Goal: Find specific page/section: Find specific page/section

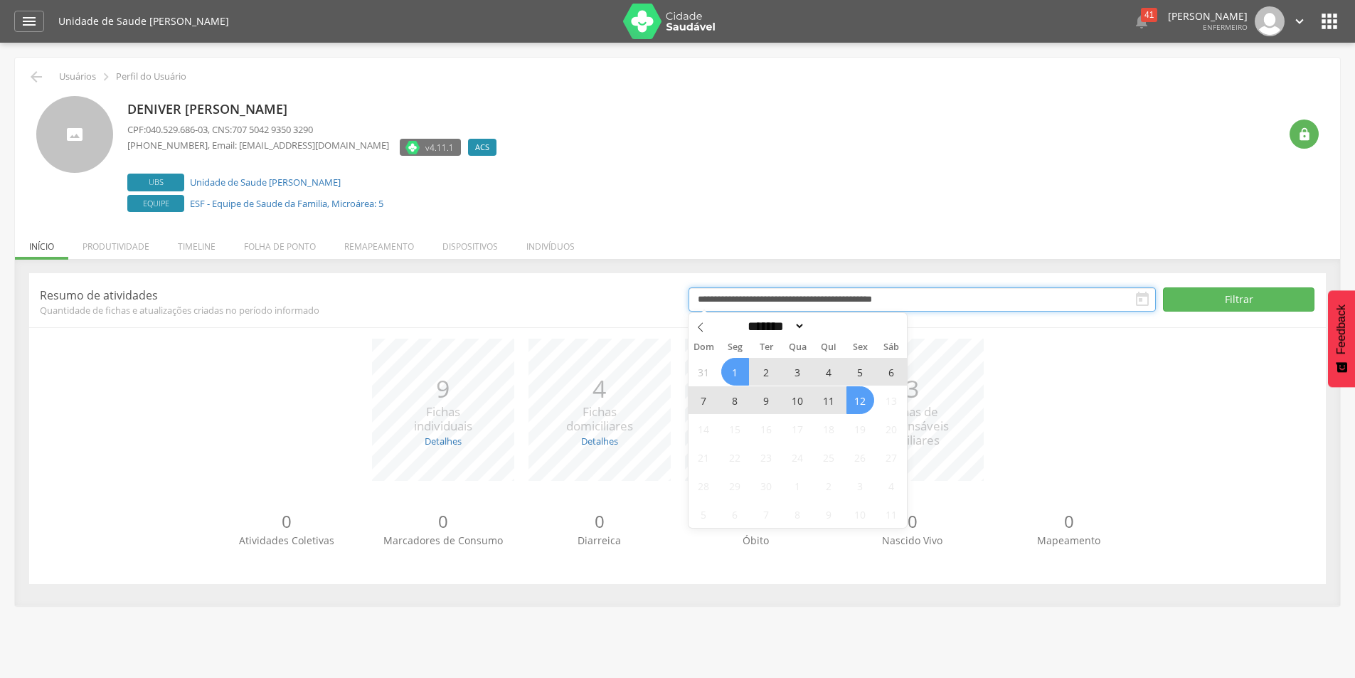
drag, startPoint x: 956, startPoint y: 298, endPoint x: 621, endPoint y: 269, distance: 336.3
click at [626, 272] on div "**********" at bounding box center [677, 432] width 1325 height 346
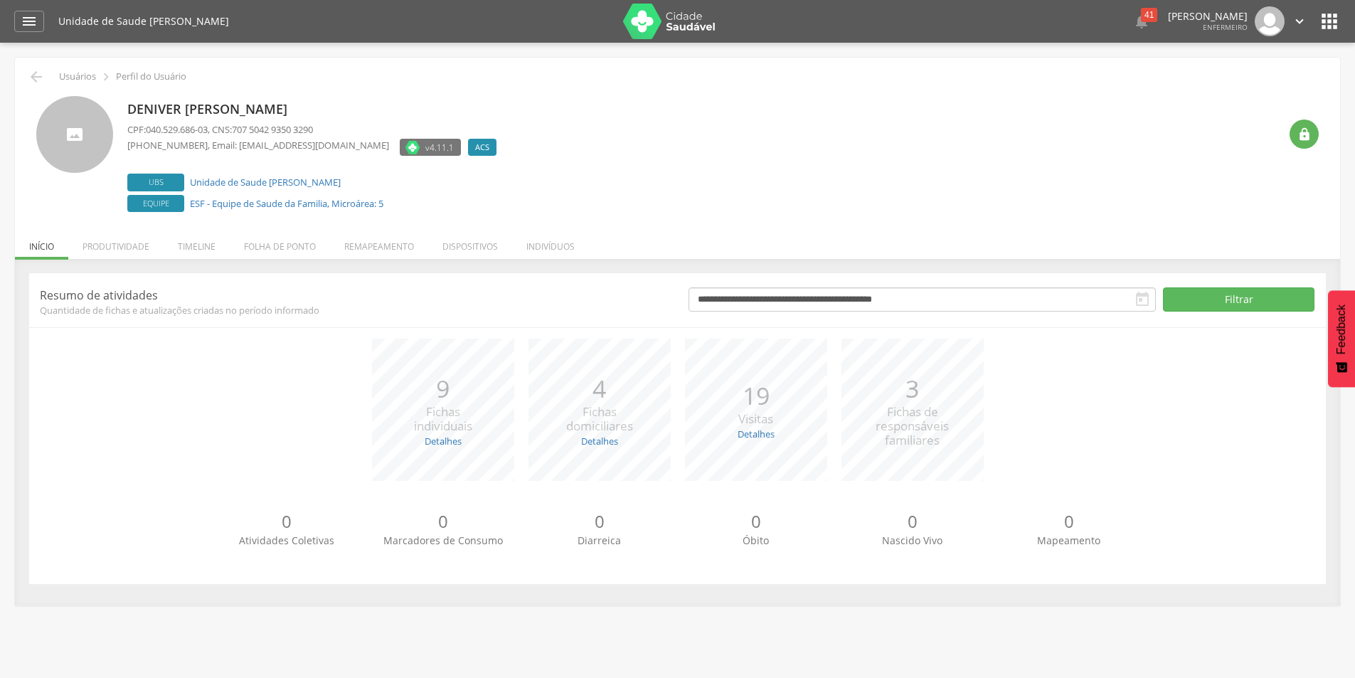
click at [723, 620] on div " Supervisão  Distritos  Ubs Coordenador: - Santa Luzia / MG Intervalo de Tem…" at bounding box center [677, 382] width 1355 height 678
